Goal: Task Accomplishment & Management: Manage account settings

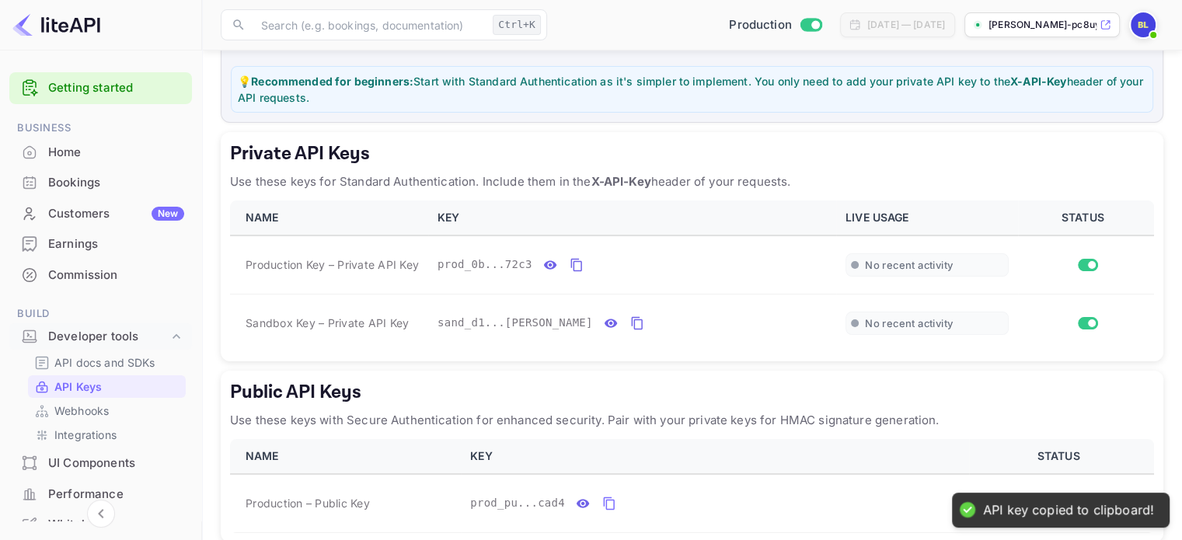
scroll to position [64, 0]
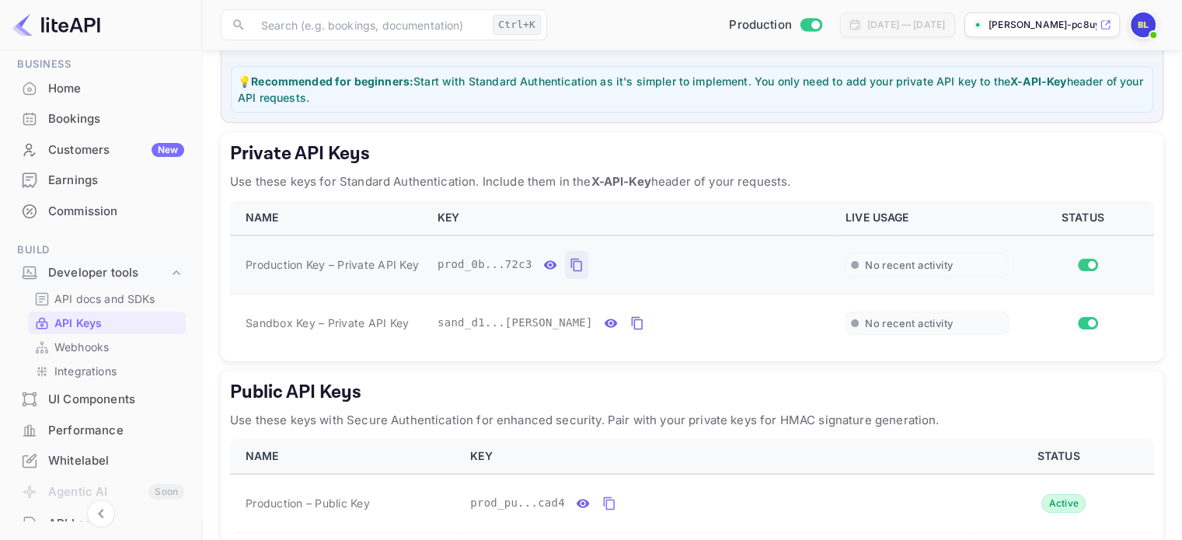
click at [572, 260] on icon "private api keys table" at bounding box center [575, 265] width 11 height 13
click at [630, 322] on icon "private api keys table" at bounding box center [637, 323] width 14 height 19
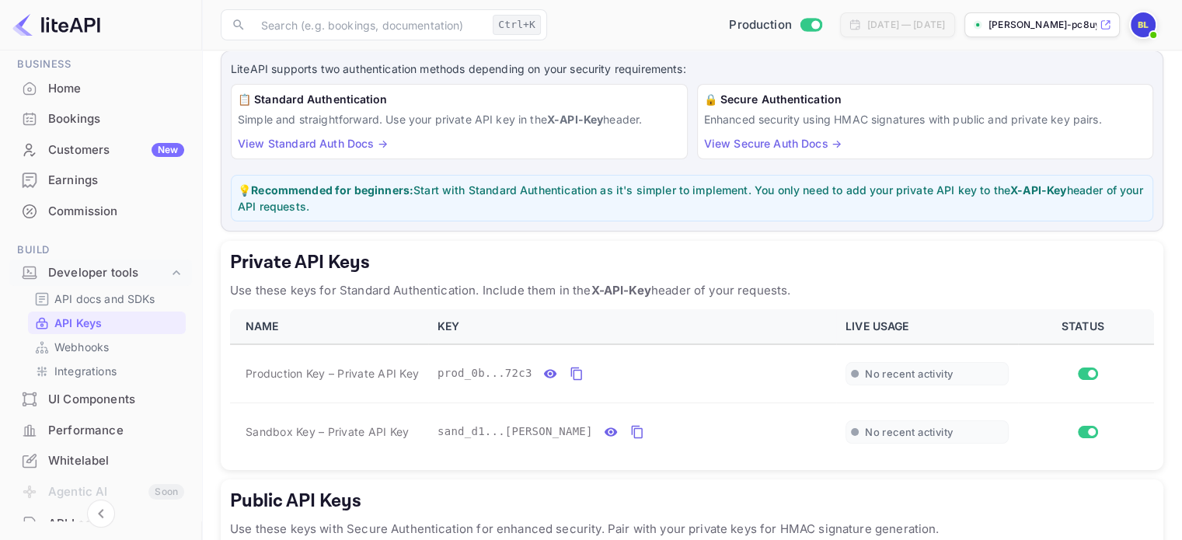
scroll to position [0, 0]
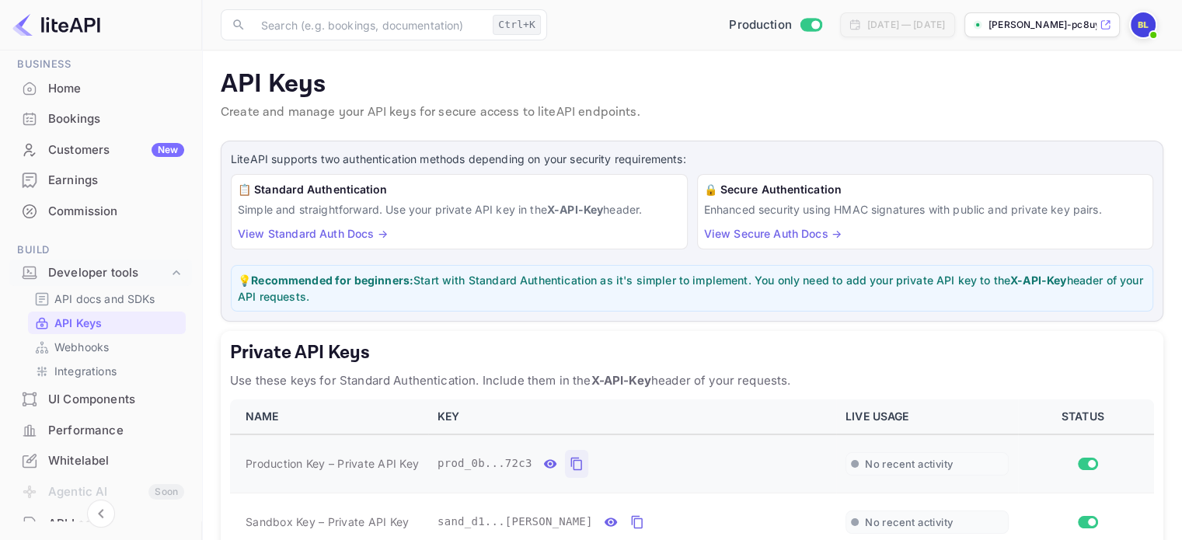
click at [570, 466] on icon "private api keys table" at bounding box center [577, 464] width 14 height 19
click at [800, 24] on input "Switch to Sandbox mode" at bounding box center [815, 24] width 31 height 10
checkbox input "false"
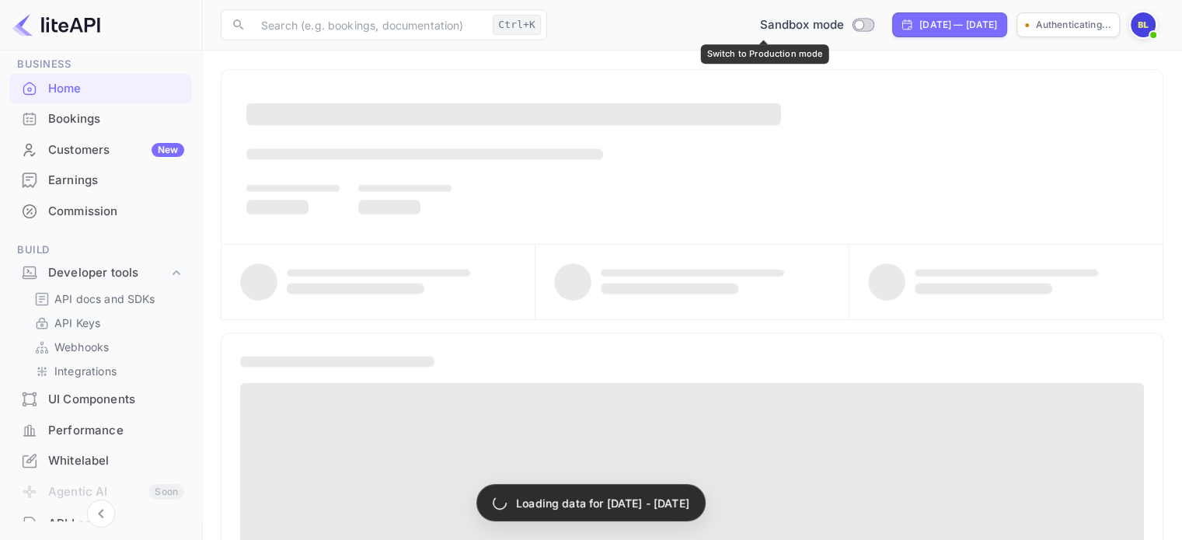
click at [82, 327] on p "API Keys" at bounding box center [77, 323] width 46 height 16
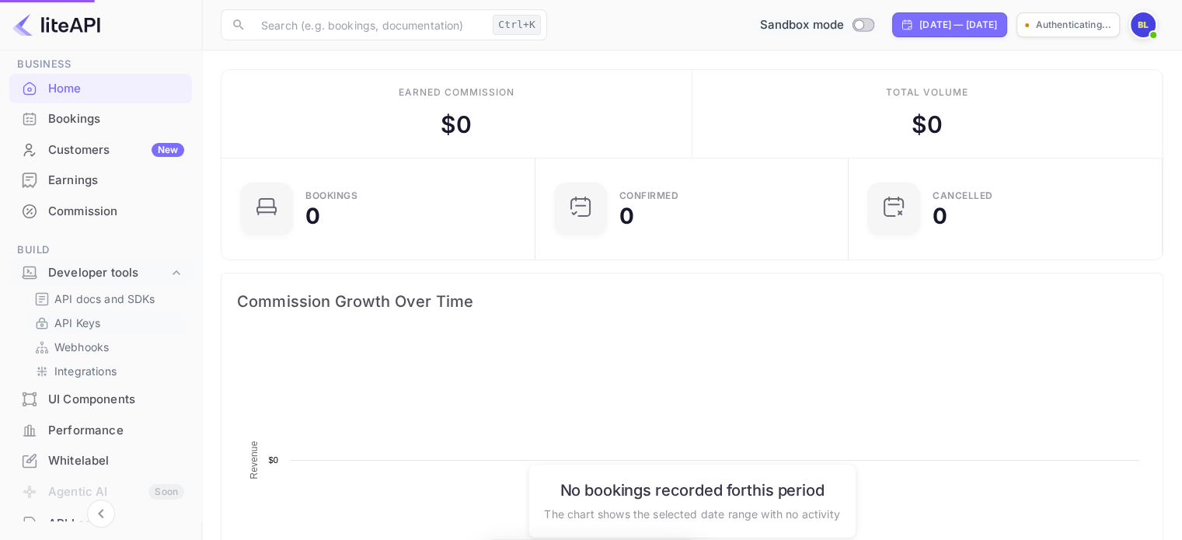
scroll to position [241, 292]
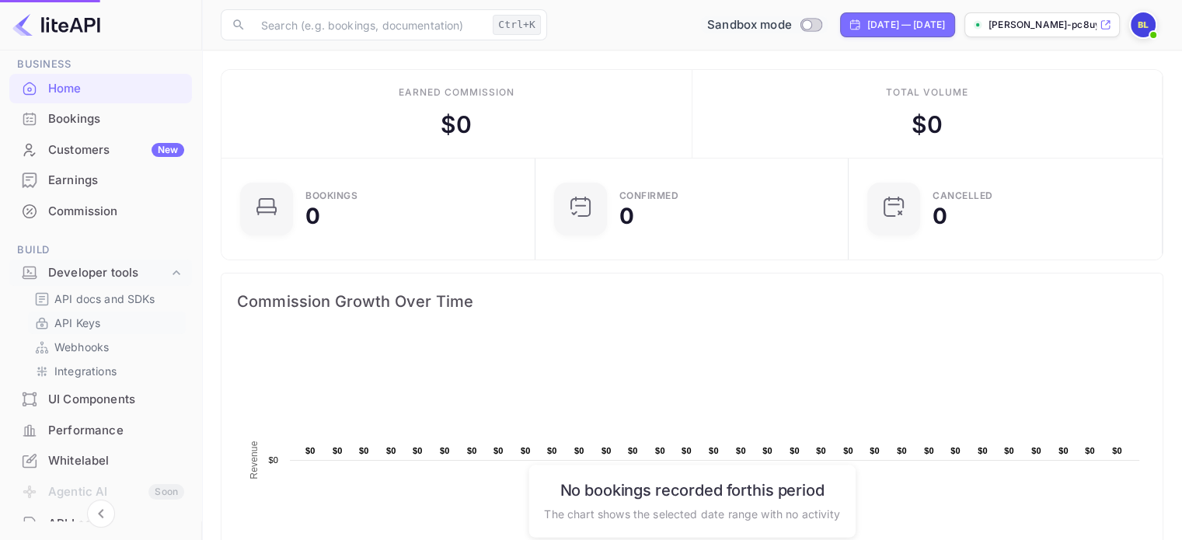
click at [78, 319] on p "API Keys" at bounding box center [77, 323] width 46 height 16
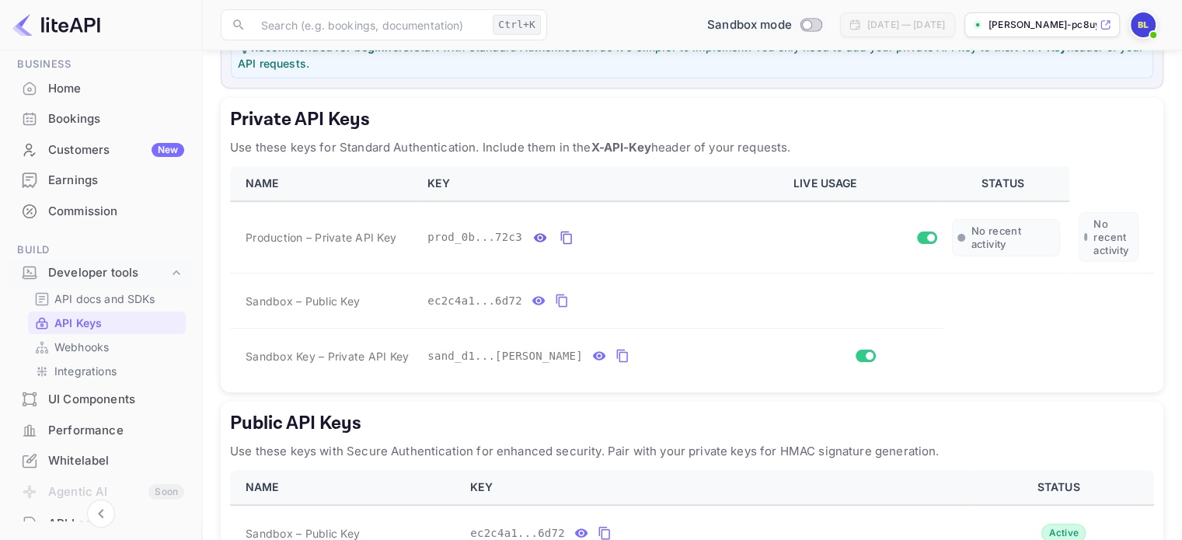
scroll to position [233, 0]
click at [559, 235] on icon "private api keys table" at bounding box center [566, 237] width 14 height 19
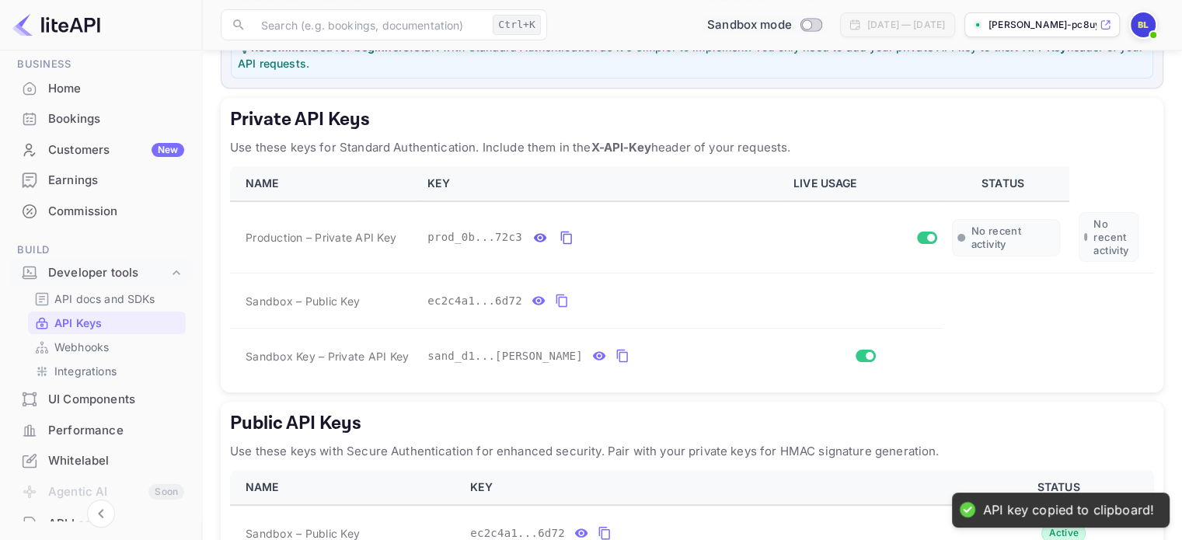
click at [763, 15] on div "Sandbox mode" at bounding box center [764, 25] width 133 height 24
click at [791, 24] on input "Switch to Production mode" at bounding box center [806, 24] width 31 height 10
checkbox input "true"
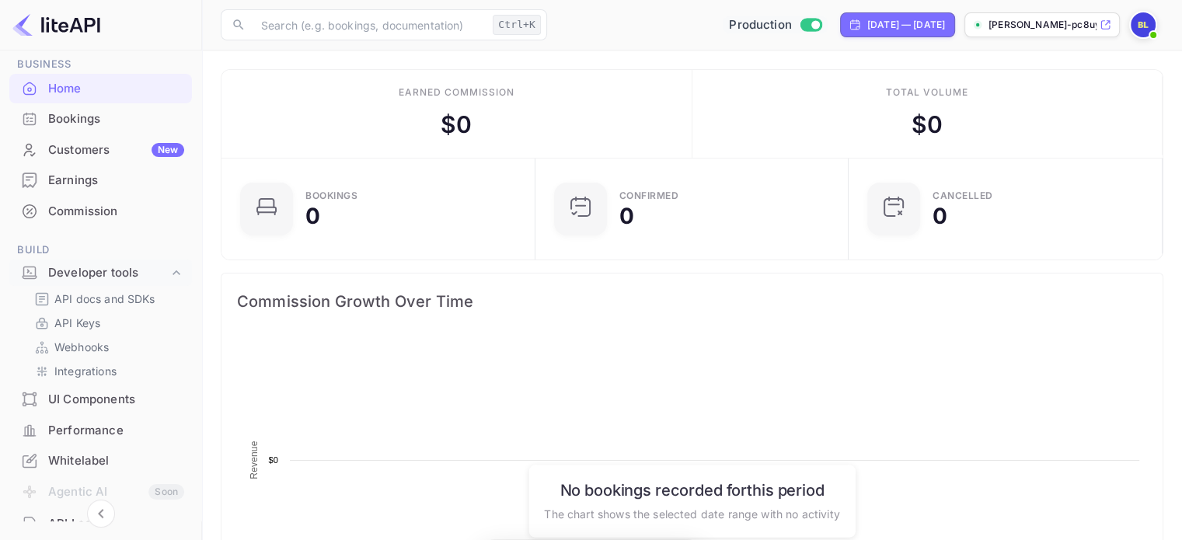
scroll to position [241, 292]
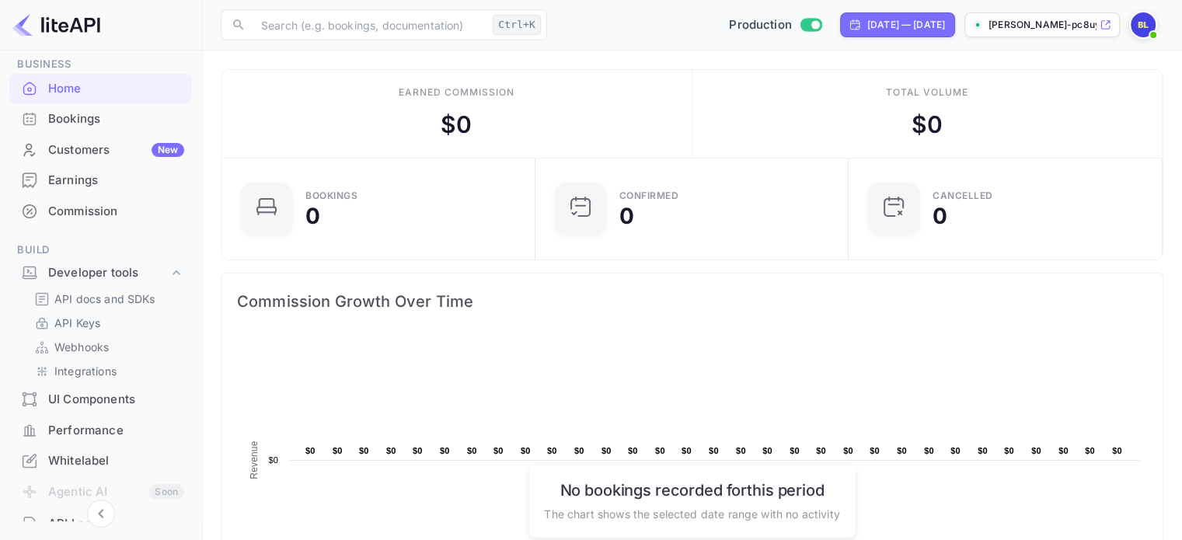
click at [68, 326] on p "API Keys" at bounding box center [77, 323] width 46 height 16
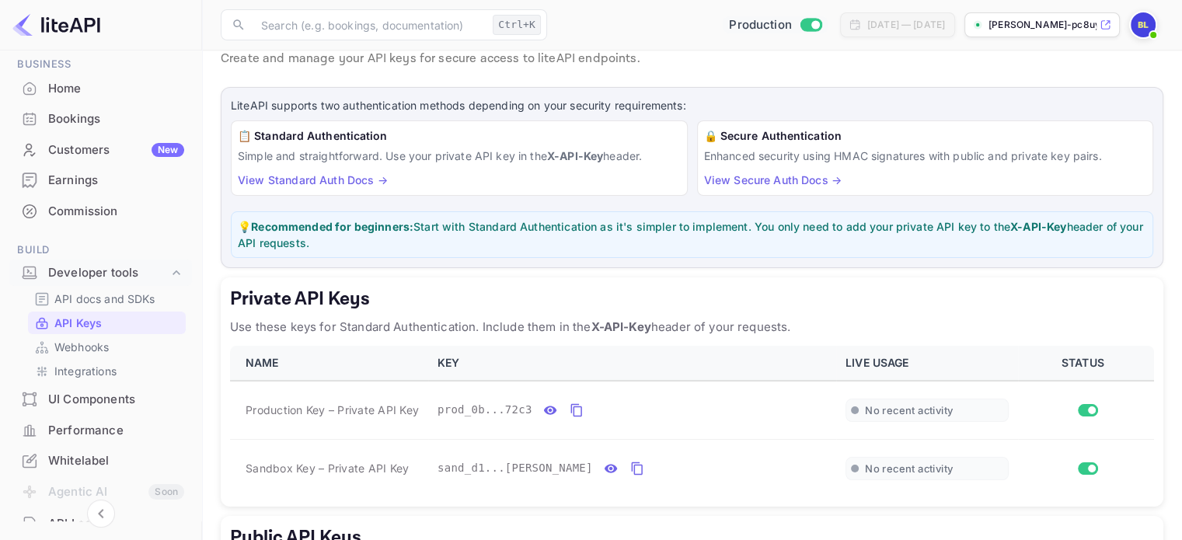
scroll to position [233, 0]
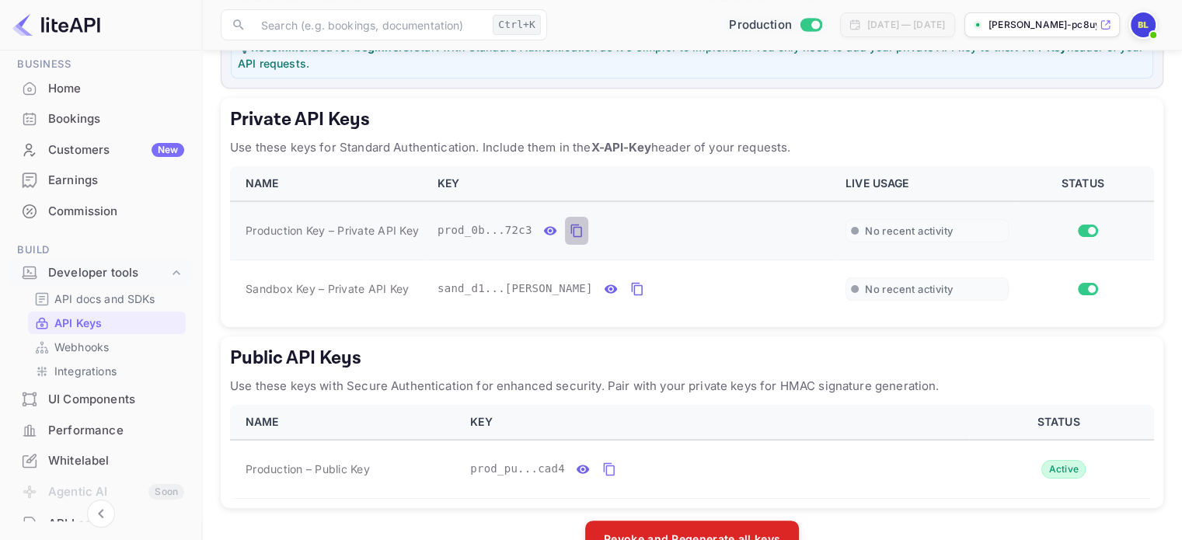
click at [572, 227] on icon "private api keys table" at bounding box center [577, 230] width 14 height 19
click at [630, 283] on icon "private api keys table" at bounding box center [637, 289] width 14 height 19
click at [565, 229] on button "private api keys table" at bounding box center [576, 231] width 23 height 28
click at [630, 287] on icon "private api keys table" at bounding box center [637, 289] width 14 height 19
